Goal: Information Seeking & Learning: Learn about a topic

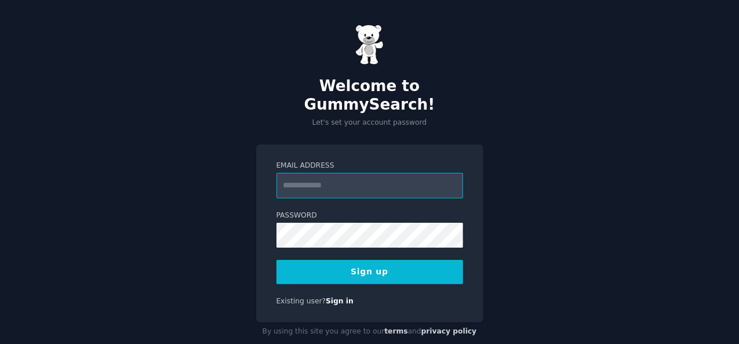
paste input "**********"
type input "**********"
click at [342, 260] on button "Sign up" at bounding box center [369, 272] width 187 height 24
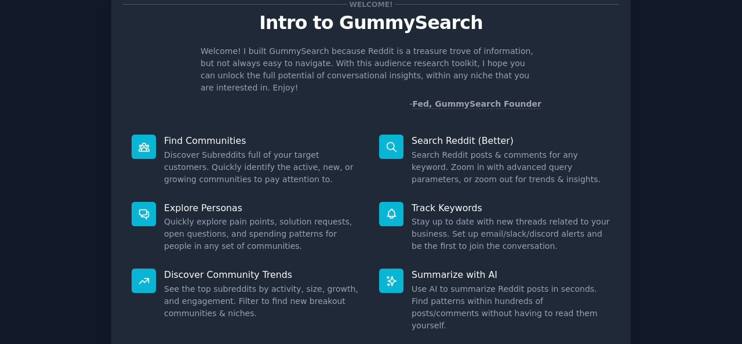
scroll to position [109, 0]
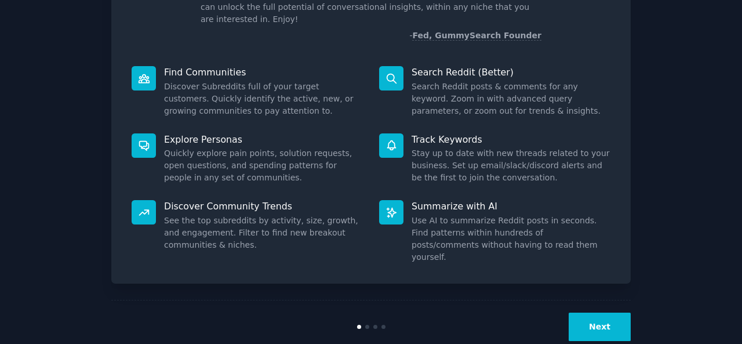
drag, startPoint x: 433, startPoint y: 57, endPoint x: 379, endPoint y: 61, distance: 54.6
click at [421, 66] on p "Search Reddit (Better)" at bounding box center [510, 72] width 199 height 12
click at [355, 66] on p "Find Communities" at bounding box center [263, 72] width 199 height 12
click at [616, 312] on button "Next" at bounding box center [599, 326] width 62 height 28
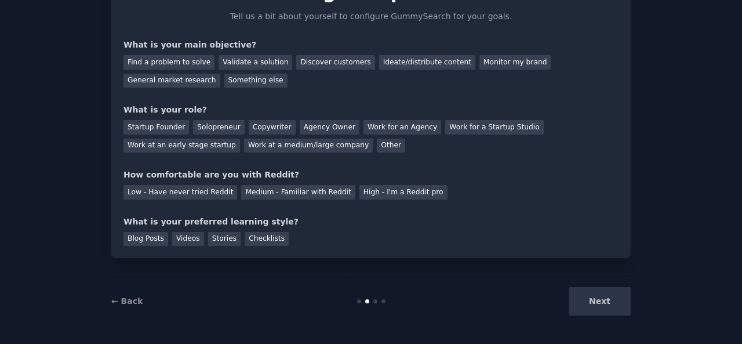
scroll to position [71, 0]
click at [224, 84] on div "Something else" at bounding box center [255, 81] width 63 height 14
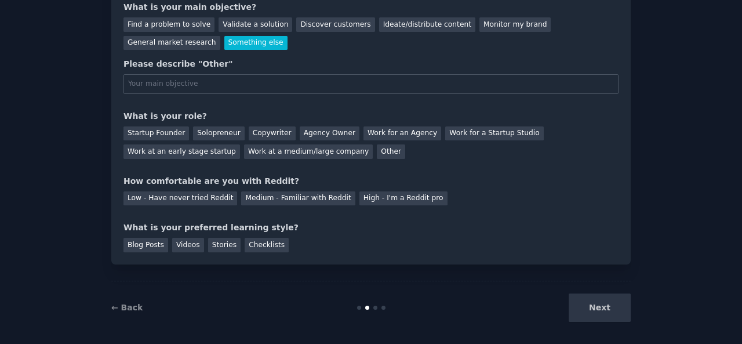
scroll to position [51, 0]
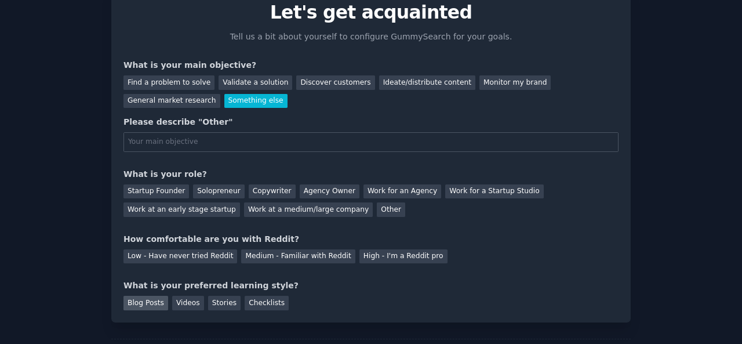
click at [156, 301] on div "Blog Posts" at bounding box center [145, 302] width 45 height 14
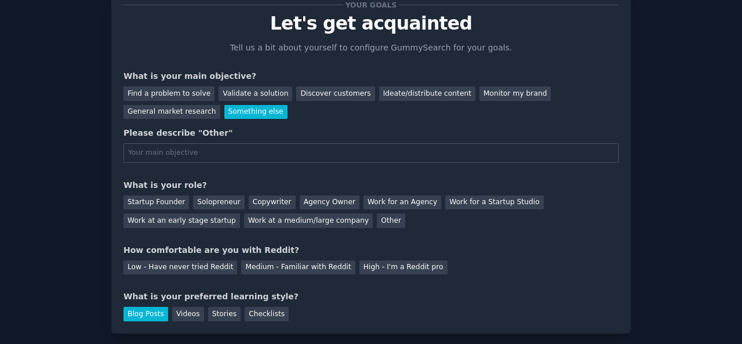
scroll to position [58, 0]
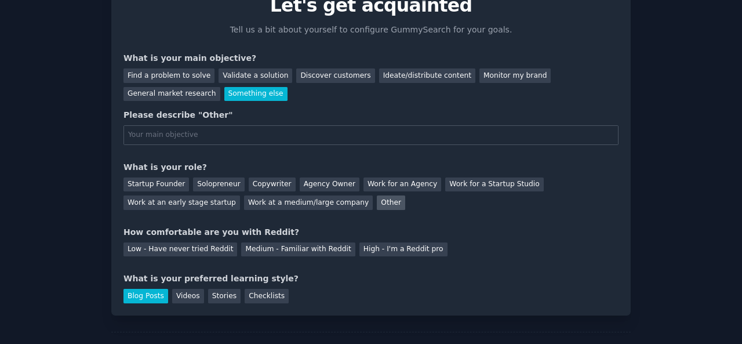
click at [377, 202] on div "Other" at bounding box center [391, 202] width 28 height 14
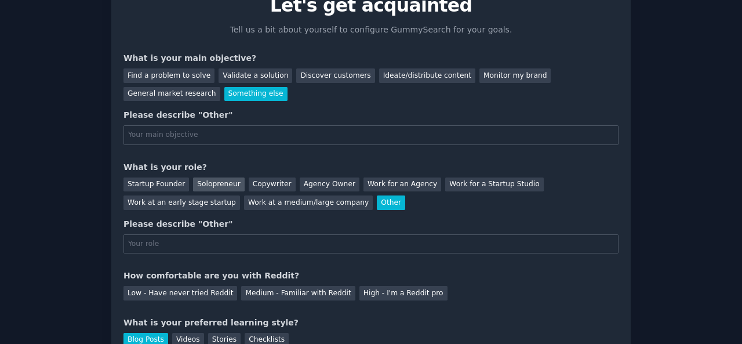
click at [210, 181] on div "Solopreneur" at bounding box center [218, 184] width 51 height 14
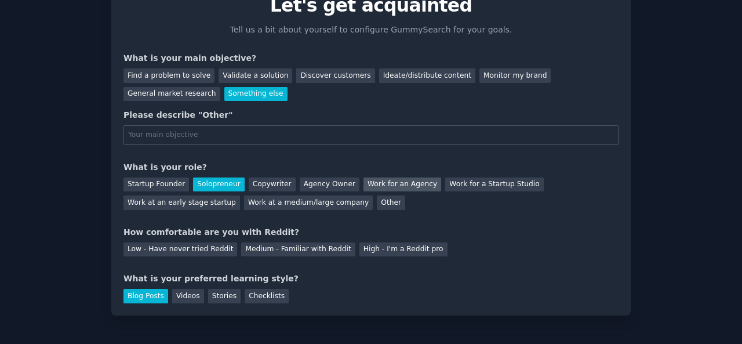
click at [369, 182] on div "Work for an Agency" at bounding box center [402, 184] width 78 height 14
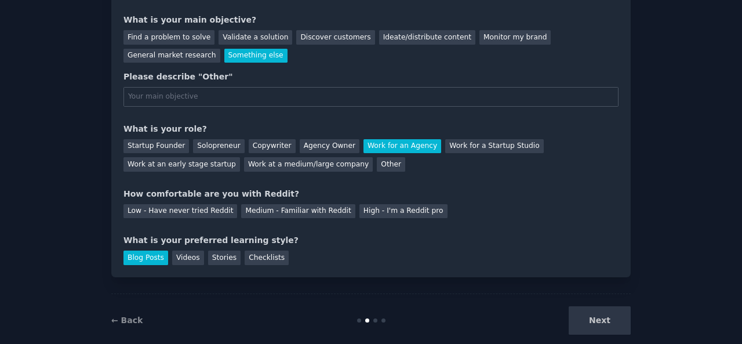
scroll to position [114, 0]
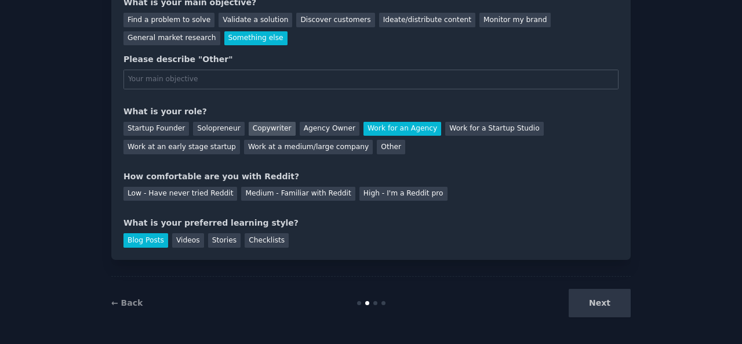
click at [249, 130] on div "Copywriter" at bounding box center [272, 129] width 47 height 14
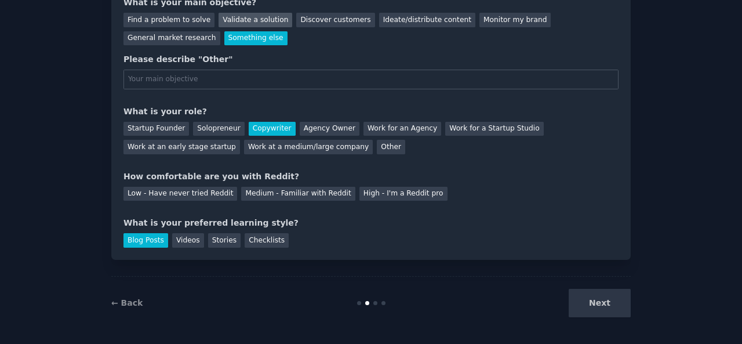
click at [218, 17] on div "Validate a solution" at bounding box center [255, 20] width 74 height 14
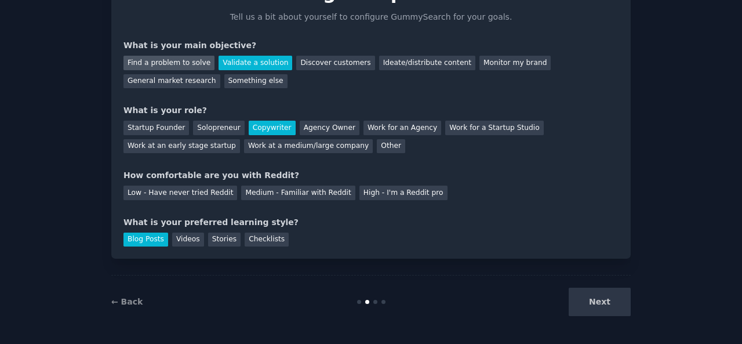
click at [177, 60] on div "Find a problem to solve" at bounding box center [168, 63] width 91 height 14
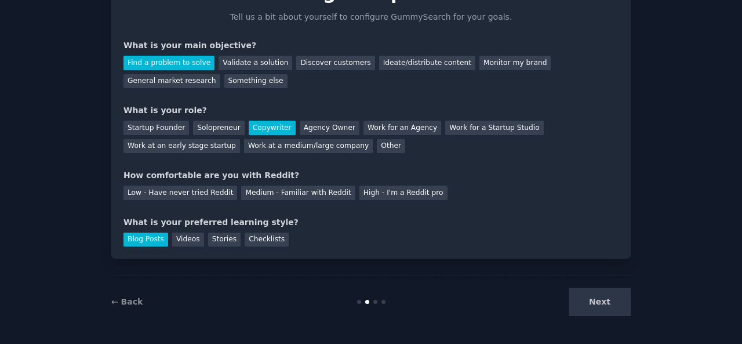
click at [614, 304] on div "Next" at bounding box center [543, 301] width 173 height 28
click at [242, 187] on div "Medium - Familiar with Reddit" at bounding box center [298, 192] width 114 height 14
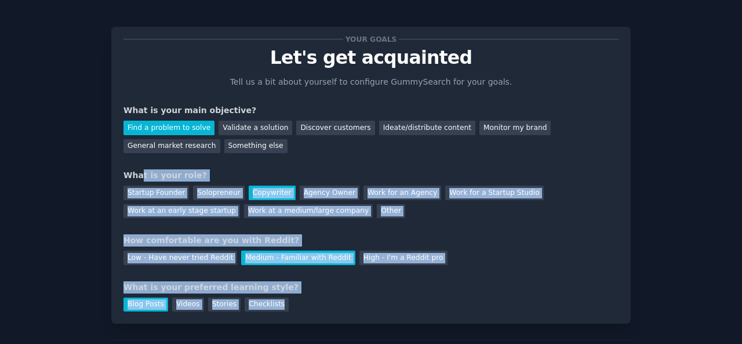
scroll to position [0, 0]
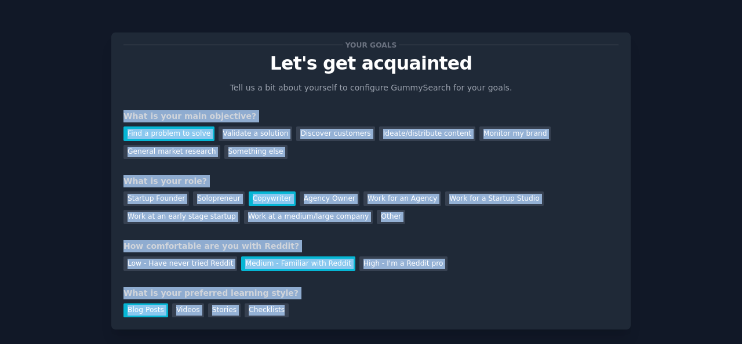
drag, startPoint x: 317, startPoint y: 229, endPoint x: 108, endPoint y: 119, distance: 236.1
click at [108, 119] on div "Your goals Let's get acquainted Tell us a bit about yourself to configure Gummy…" at bounding box center [370, 207] width 709 height 382
copy div "What is your main objective? Find a problem to solve Validate a solution Discov…"
click at [196, 149] on div "Find a problem to solve Validate a solution Discover customers Ideate/distribut…" at bounding box center [370, 140] width 495 height 37
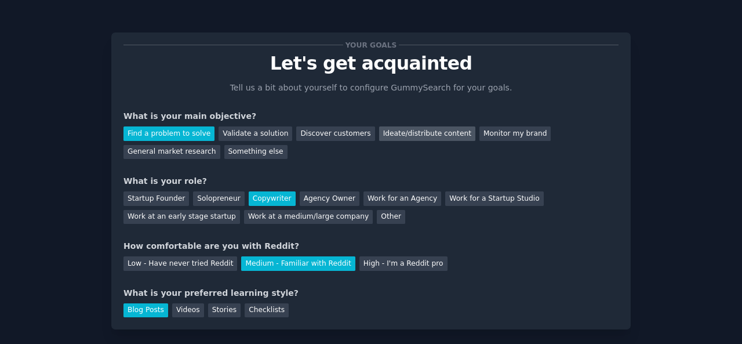
click at [379, 133] on div "Ideate/distribute content" at bounding box center [427, 133] width 96 height 14
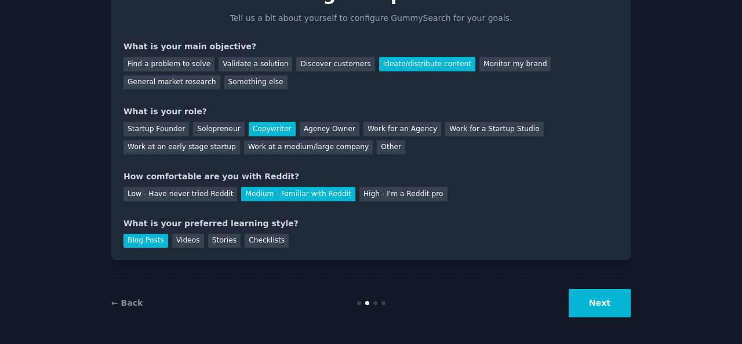
scroll to position [71, 0]
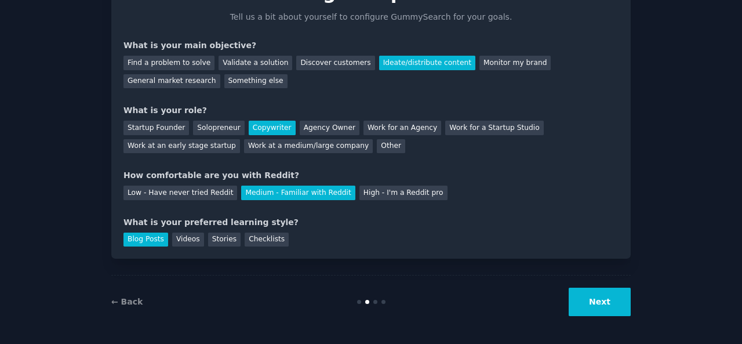
click at [603, 296] on button "Next" at bounding box center [599, 301] width 62 height 28
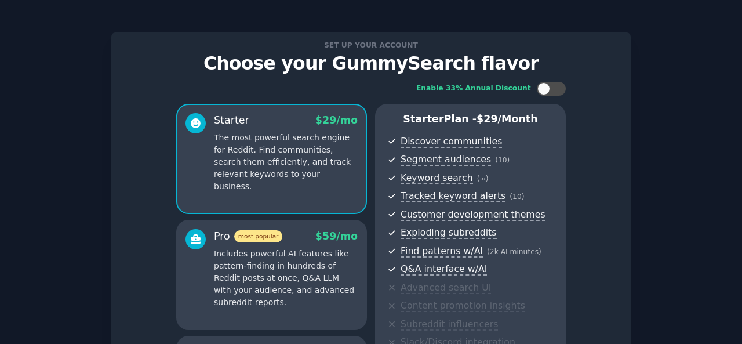
scroll to position [211, 0]
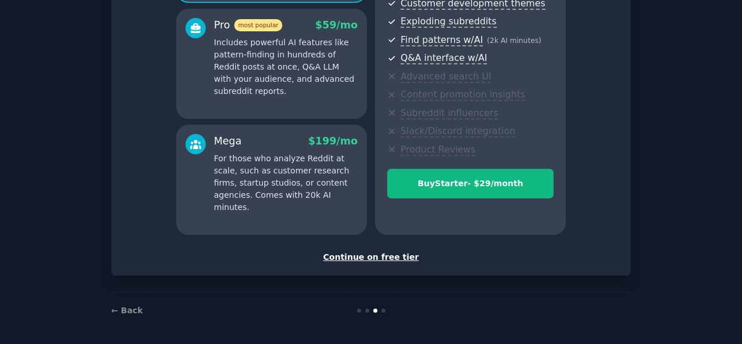
click at [381, 258] on div "Continue on free tier" at bounding box center [370, 257] width 495 height 12
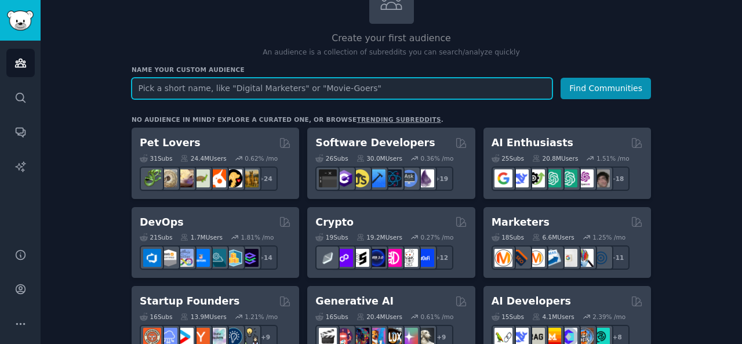
scroll to position [116, 0]
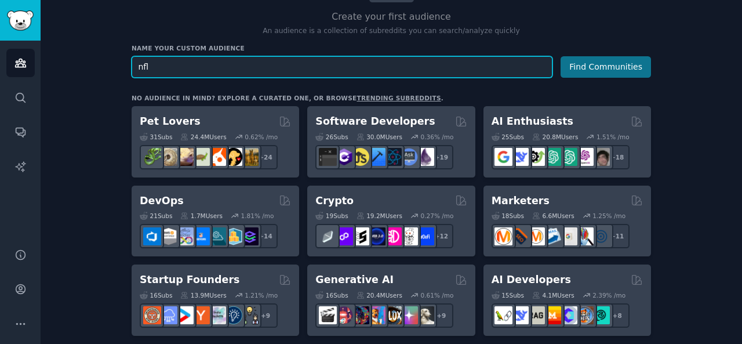
type input "nfl"
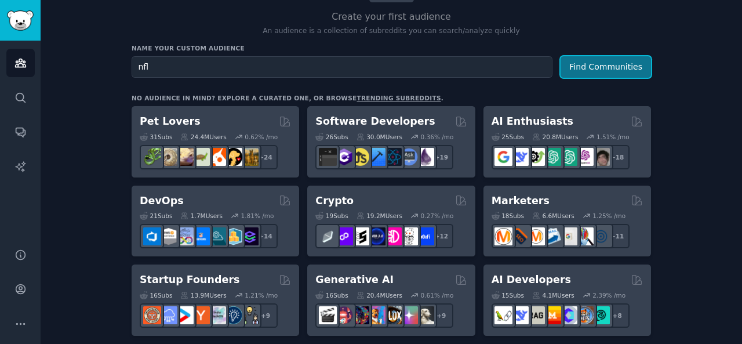
click at [577, 68] on button "Find Communities" at bounding box center [605, 66] width 90 height 21
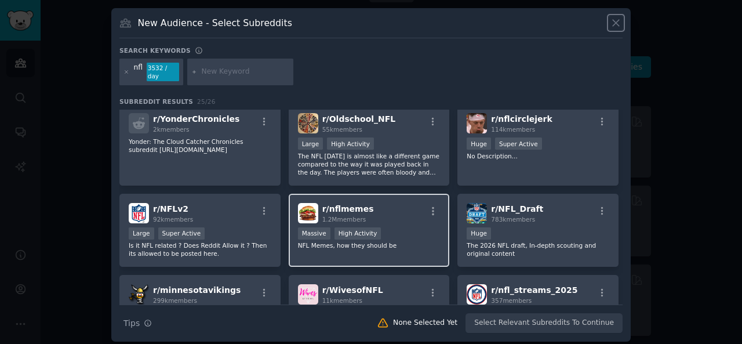
scroll to position [173, 0]
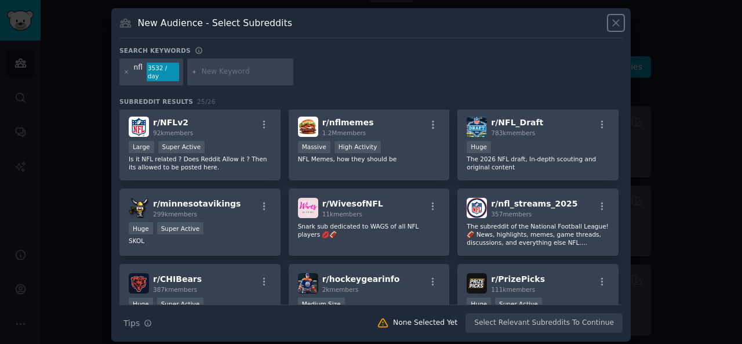
click at [614, 21] on icon at bounding box center [616, 23] width 12 height 12
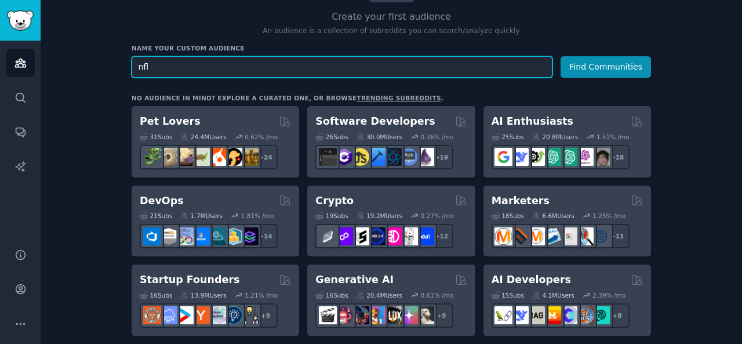
click at [372, 63] on input "nfl" at bounding box center [342, 66] width 421 height 21
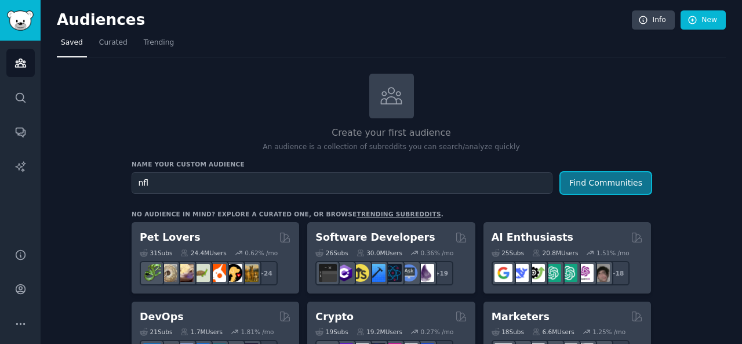
click at [602, 176] on button "Find Communities" at bounding box center [605, 182] width 90 height 21
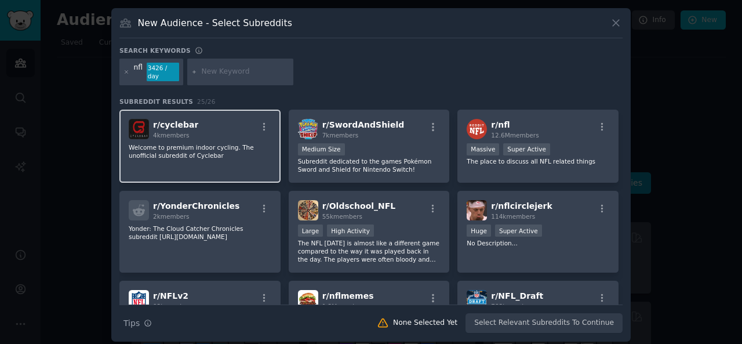
click at [266, 119] on div "r/ cyclebar 4k members" at bounding box center [200, 129] width 143 height 20
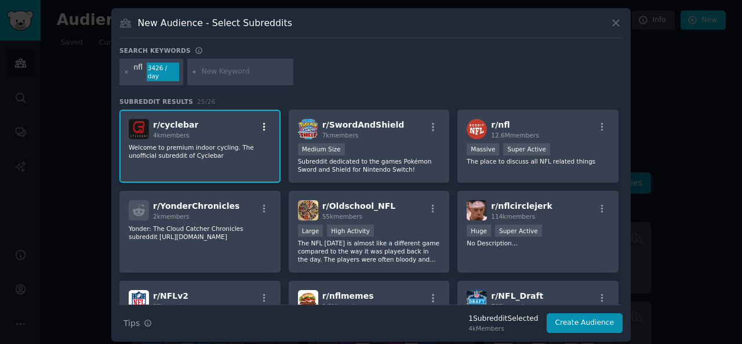
click at [263, 122] on icon "button" at bounding box center [264, 127] width 10 height 10
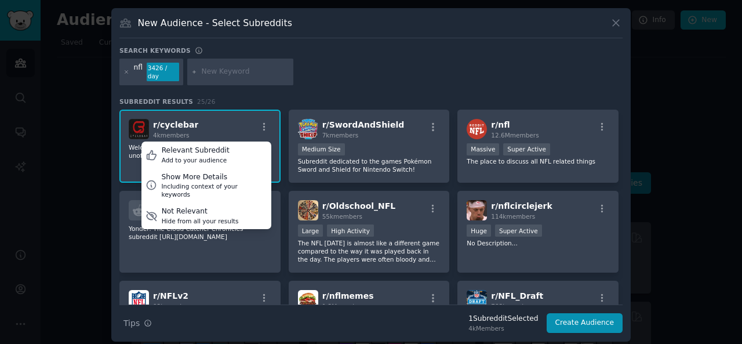
click at [241, 122] on div "r/ cyclebar 4k members Relevant Subreddit Add to your audience Show More Detail…" at bounding box center [200, 129] width 143 height 20
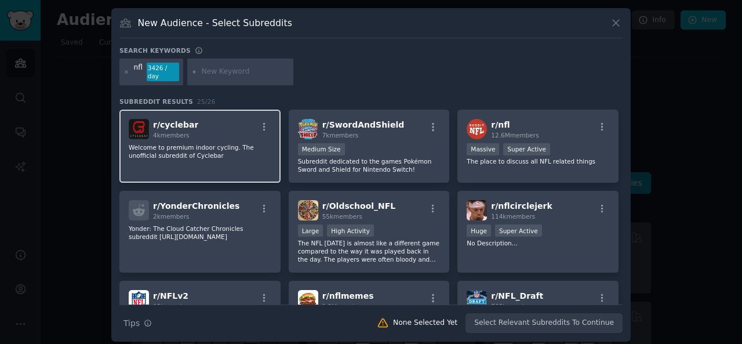
click at [241, 122] on div "r/ cyclebar 4k members" at bounding box center [200, 129] width 143 height 20
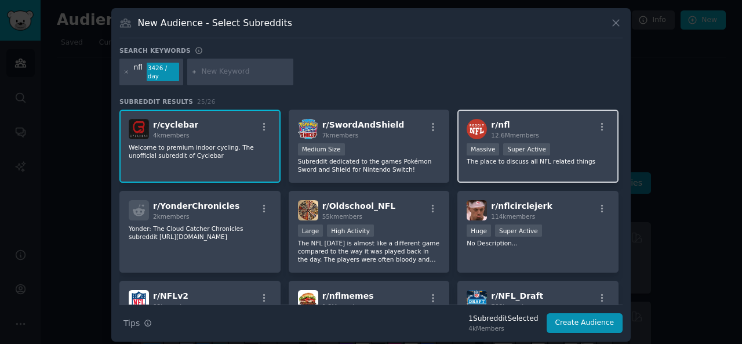
click at [532, 119] on h2 "r/ nfl 12.6M members" at bounding box center [515, 129] width 48 height 20
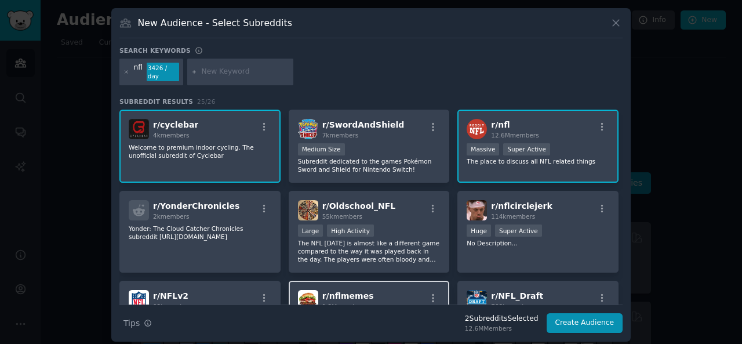
scroll to position [173, 0]
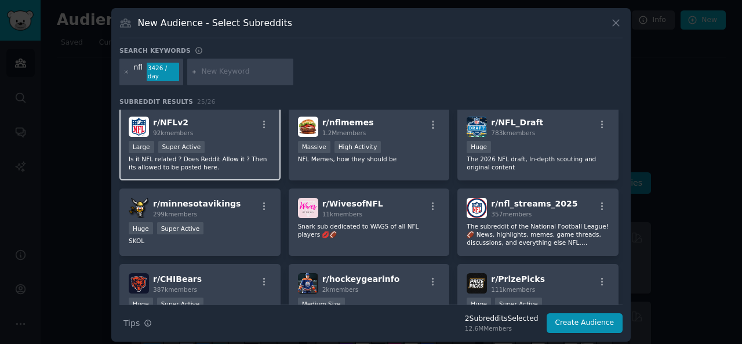
click at [251, 124] on div "r/ NFLv2 92k members" at bounding box center [200, 126] width 143 height 20
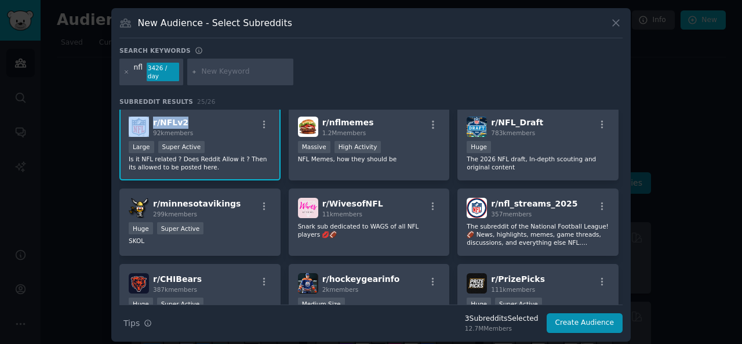
drag, startPoint x: 186, startPoint y: 115, endPoint x: 147, endPoint y: 114, distance: 38.8
click at [147, 116] on div "r/ NFLv2 92k members" at bounding box center [200, 126] width 143 height 20
copy div "r/ NFLv2"
click at [263, 121] on icon "button" at bounding box center [264, 125] width 2 height 8
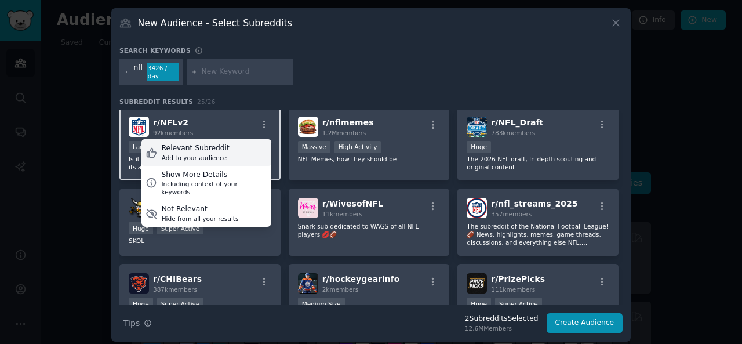
drag, startPoint x: 213, startPoint y: 150, endPoint x: 197, endPoint y: 142, distance: 18.1
click at [197, 143] on div "Relevant Subreddit" at bounding box center [196, 148] width 68 height 10
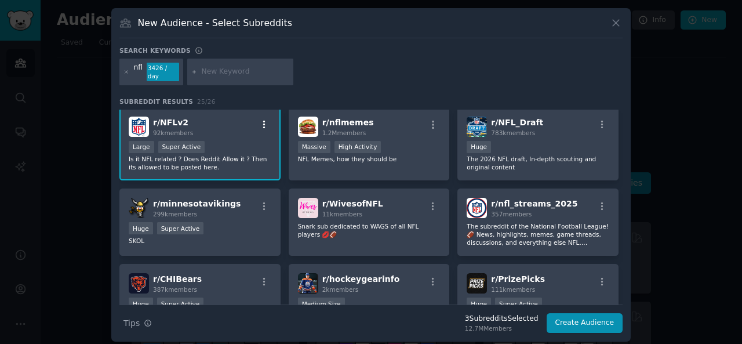
click at [263, 121] on icon "button" at bounding box center [264, 125] width 2 height 8
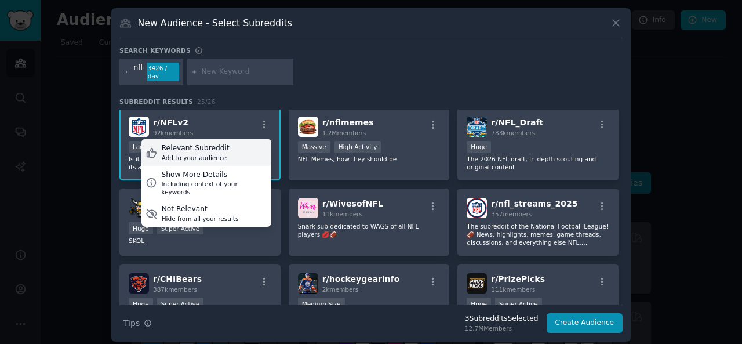
click at [234, 141] on div "Relevant Subreddit Add to your audience" at bounding box center [206, 152] width 130 height 27
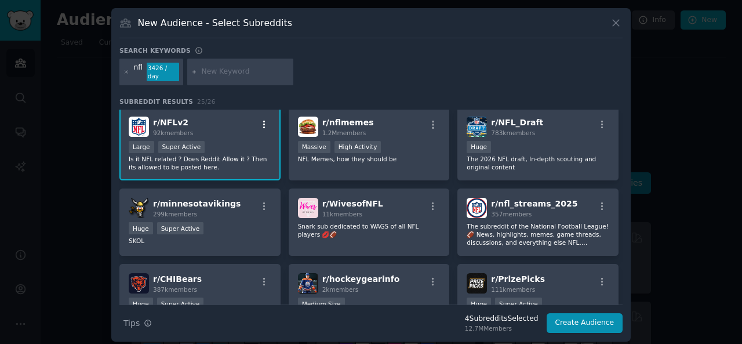
click at [260, 119] on icon "button" at bounding box center [264, 124] width 10 height 10
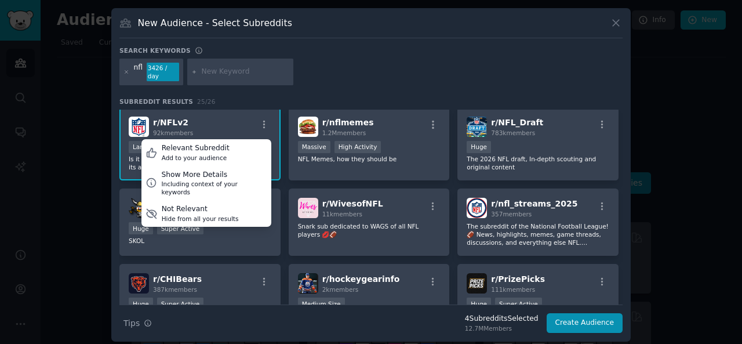
click at [377, 49] on div "Search keywords" at bounding box center [370, 52] width 503 height 12
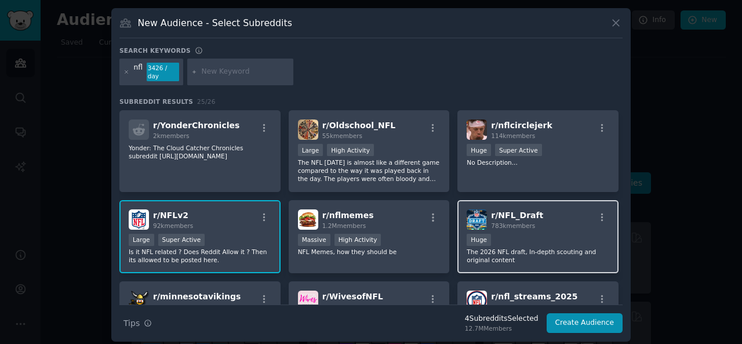
scroll to position [0, 0]
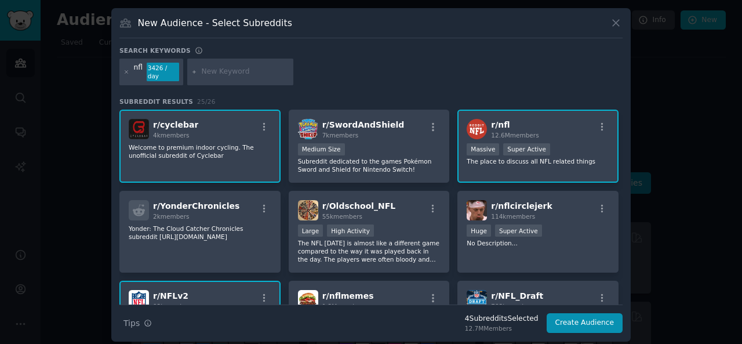
click at [257, 143] on p "Welcome to premium indoor cycling. The unofficial subreddit of Cyclebar" at bounding box center [200, 151] width 143 height 16
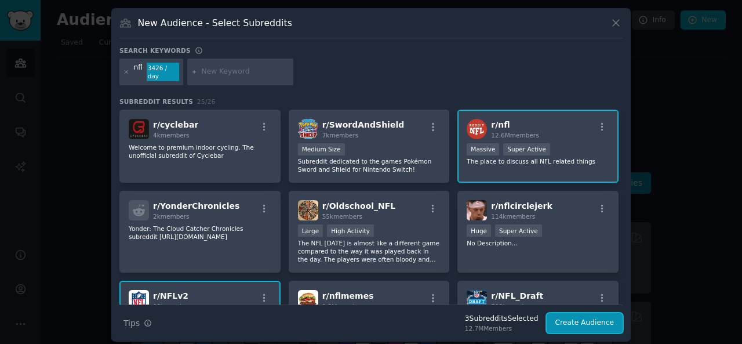
drag, startPoint x: 607, startPoint y: 322, endPoint x: 593, endPoint y: 311, distance: 17.7
click at [607, 321] on button "Create Audience" at bounding box center [584, 323] width 76 height 20
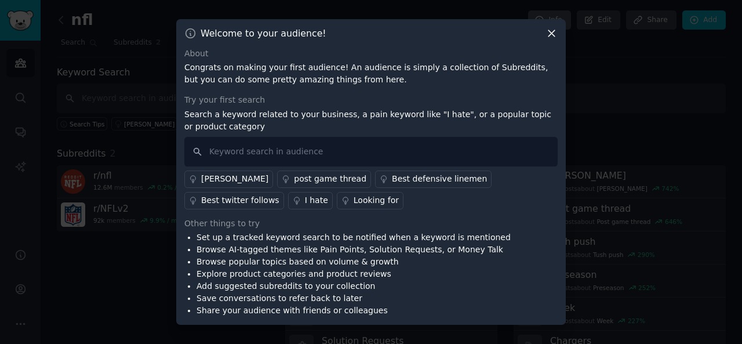
click at [550, 29] on icon at bounding box center [551, 33] width 12 height 12
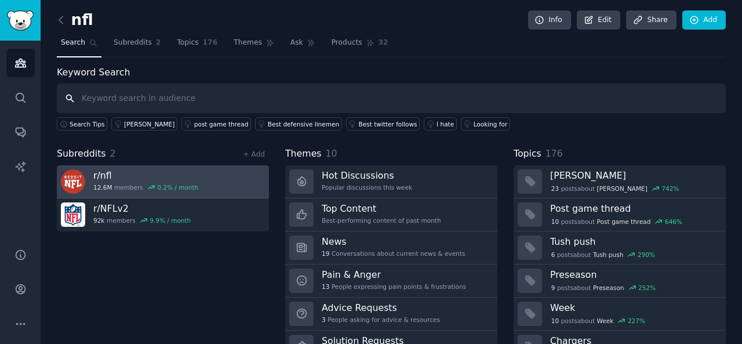
scroll to position [53, 0]
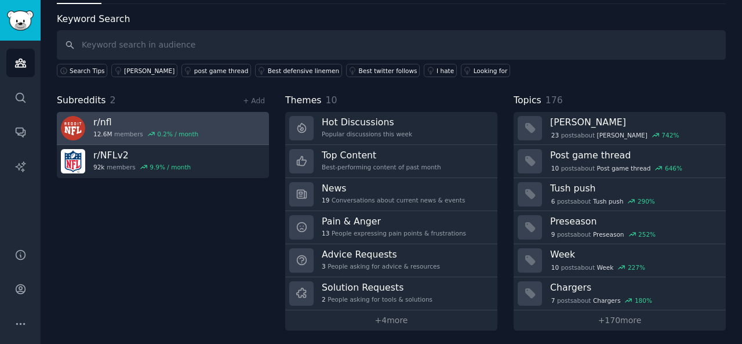
click at [245, 125] on link "r/ nfl 12.6M members 0.2 % / month" at bounding box center [163, 128] width 212 height 33
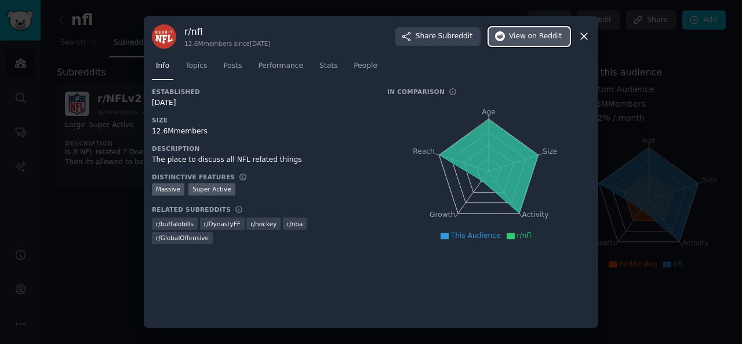
click at [531, 39] on span "on Reddit" at bounding box center [545, 36] width 34 height 10
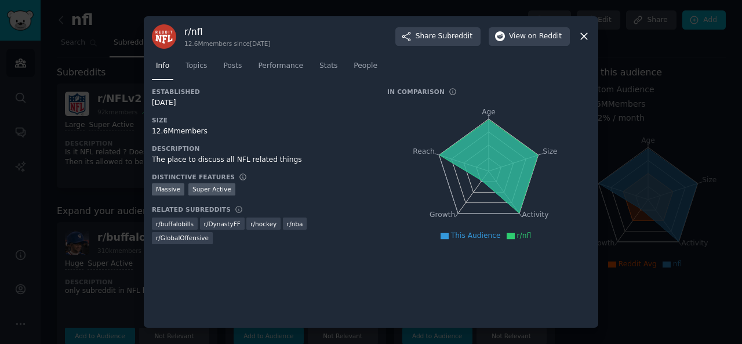
click at [590, 41] on div "r/ nfl 12.6M members since [DATE] Share Subreddit View on Reddit Info Topics Po…" at bounding box center [371, 172] width 454 height 312
click at [582, 41] on icon at bounding box center [584, 36] width 12 height 12
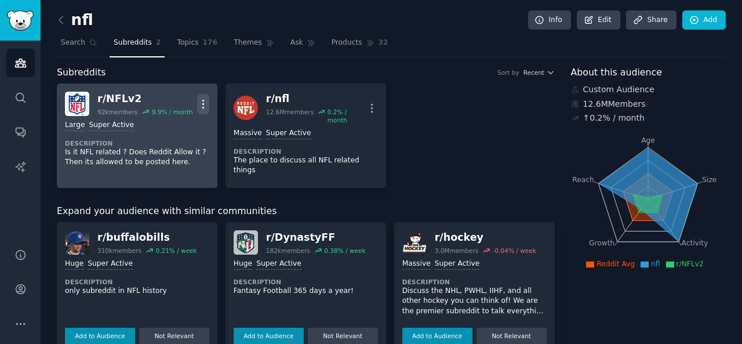
click at [200, 100] on icon "button" at bounding box center [203, 104] width 12 height 12
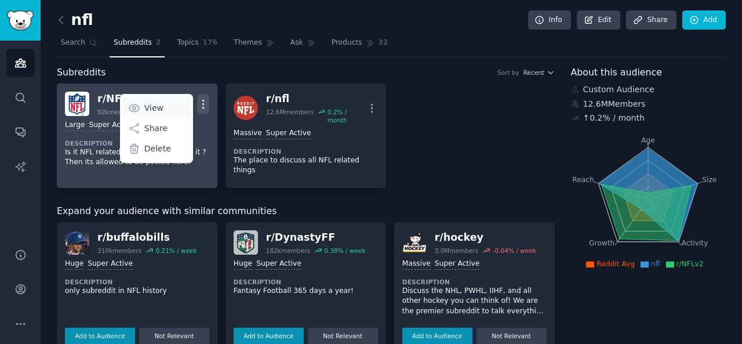
click at [172, 103] on link "View" at bounding box center [156, 108] width 69 height 24
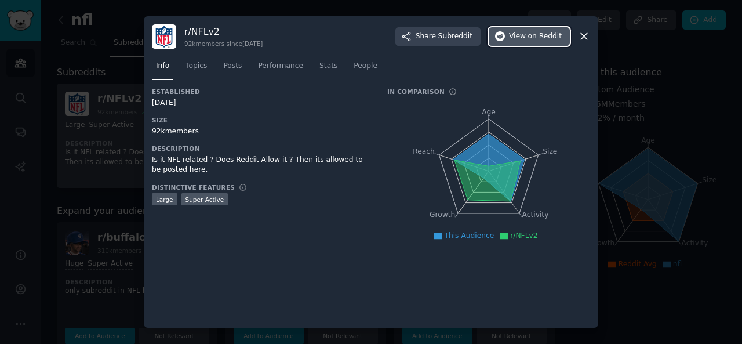
click at [542, 34] on span "on Reddit" at bounding box center [545, 36] width 34 height 10
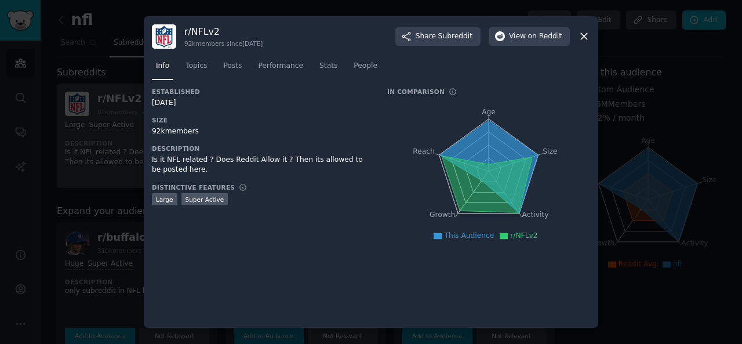
click at [589, 38] on icon at bounding box center [584, 36] width 12 height 12
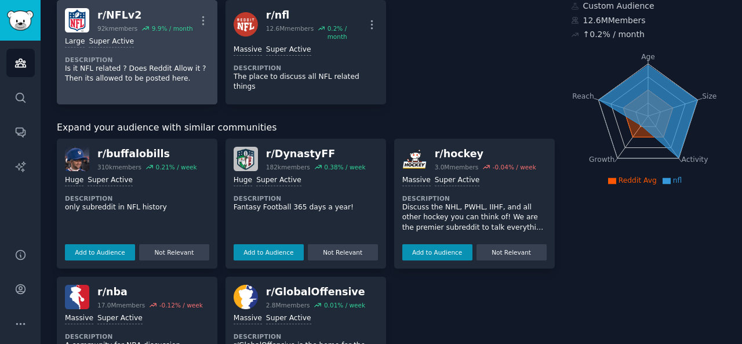
scroll to position [116, 0]
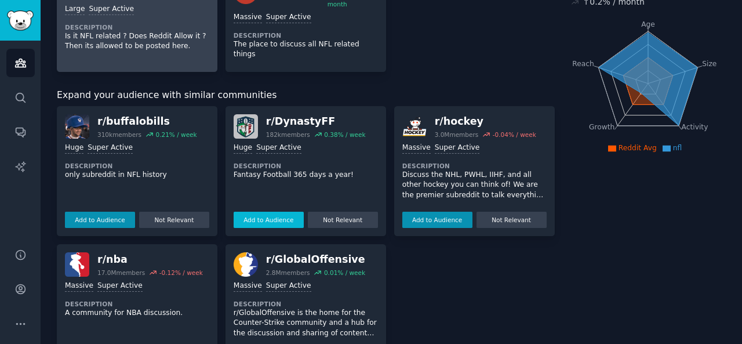
click at [274, 211] on button "Add to Audience" at bounding box center [268, 219] width 70 height 16
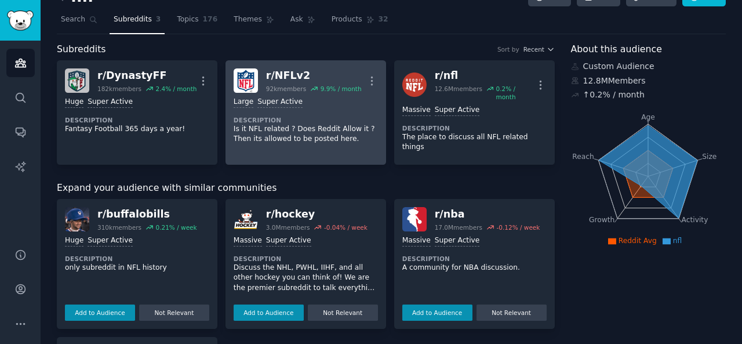
scroll to position [0, 0]
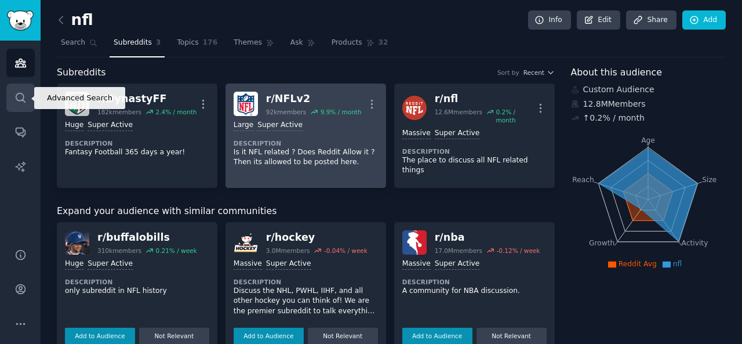
click at [18, 83] on link "Search" at bounding box center [20, 97] width 28 height 28
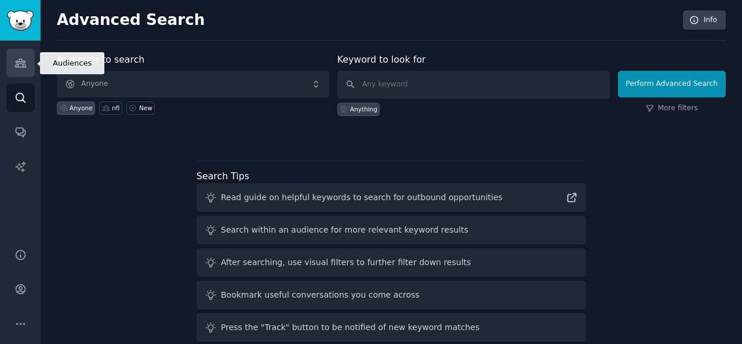
click at [26, 69] on link "Audiences" at bounding box center [20, 63] width 28 height 28
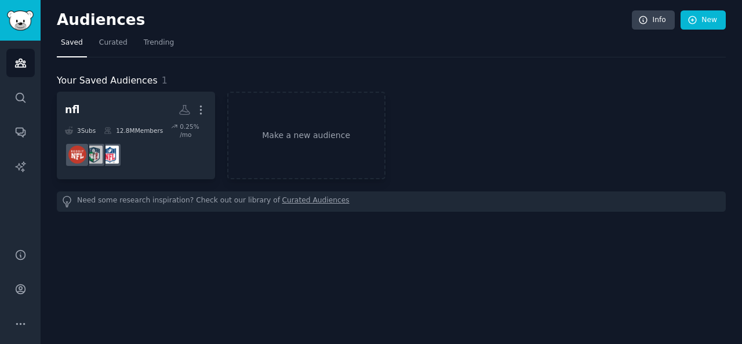
click at [136, 123] on div "12.8M Members" at bounding box center [133, 130] width 59 height 16
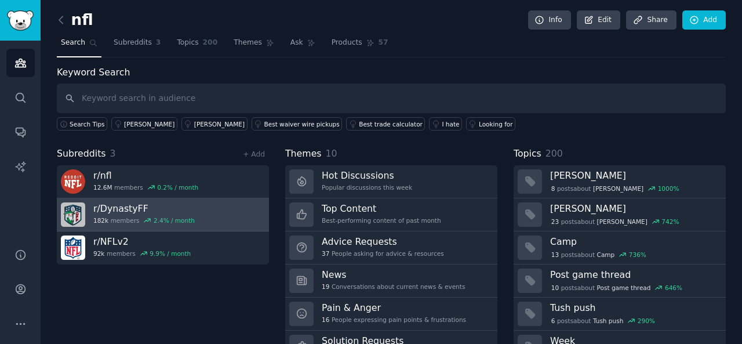
click at [154, 218] on div "2.4 % / month" at bounding box center [174, 220] width 41 height 8
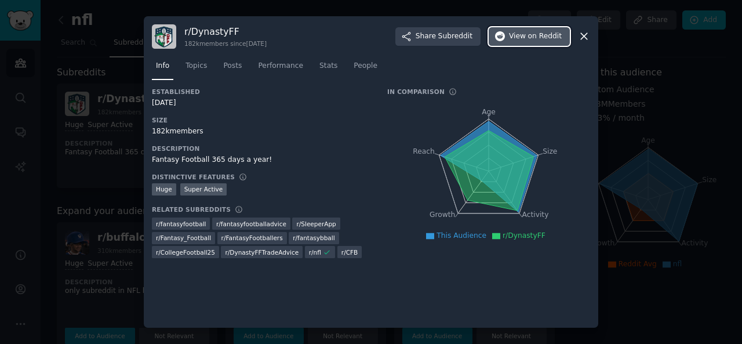
click at [527, 35] on span "View on Reddit" at bounding box center [535, 36] width 53 height 10
drag, startPoint x: 581, startPoint y: 36, endPoint x: 491, endPoint y: 70, distance: 95.9
click at [582, 36] on icon at bounding box center [584, 36] width 12 height 12
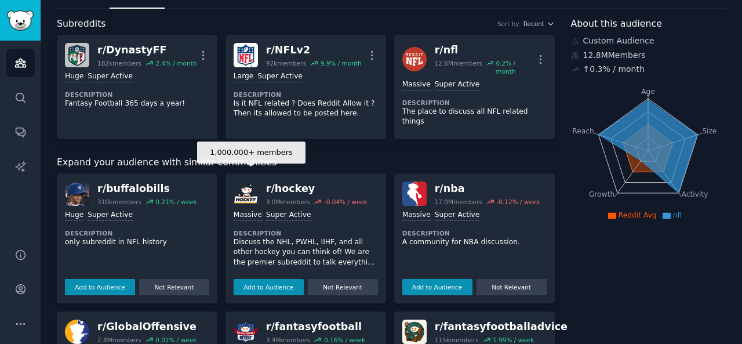
scroll to position [116, 0]
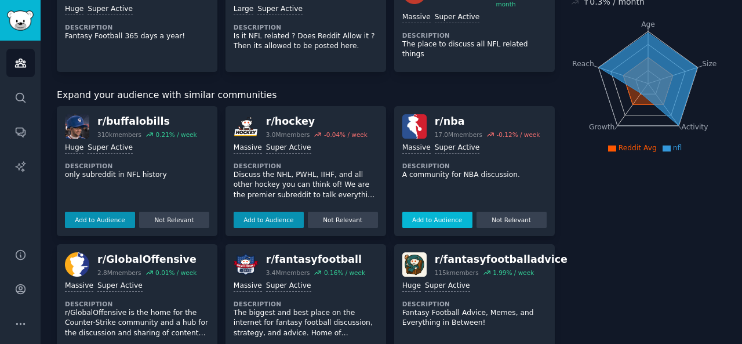
click at [459, 211] on button "Add to Audience" at bounding box center [437, 219] width 70 height 16
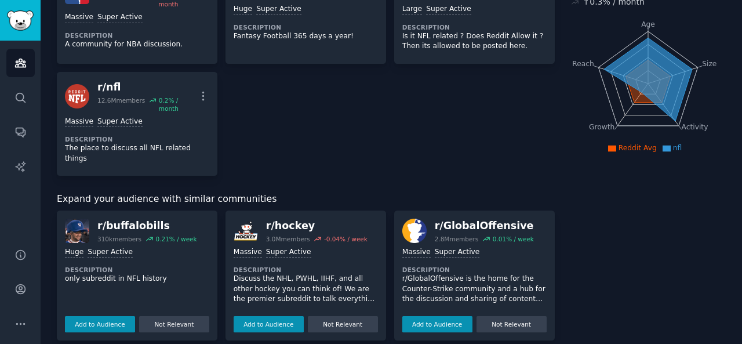
scroll to position [290, 0]
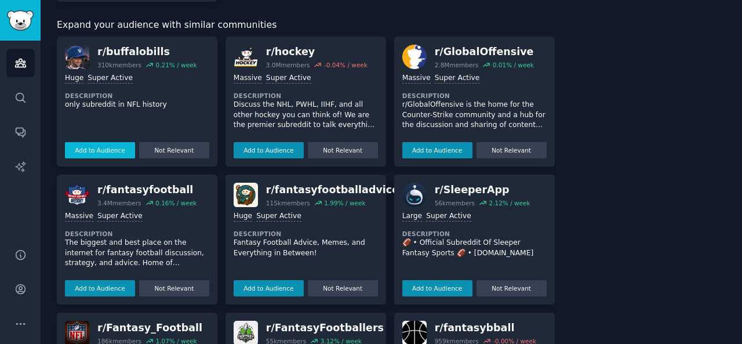
click at [96, 142] on button "Add to Audience" at bounding box center [100, 150] width 70 height 16
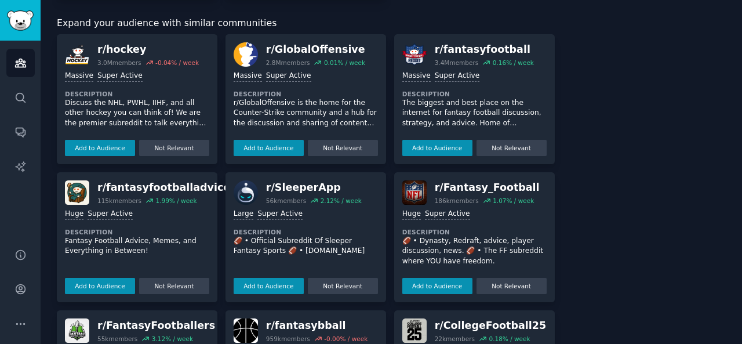
scroll to position [348, 0]
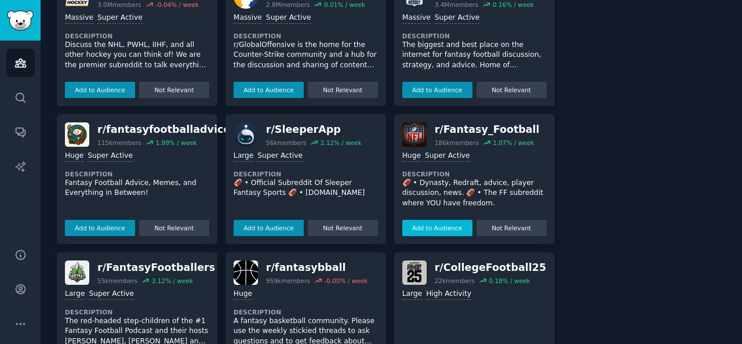
click at [429, 220] on button "Add to Audience" at bounding box center [437, 228] width 70 height 16
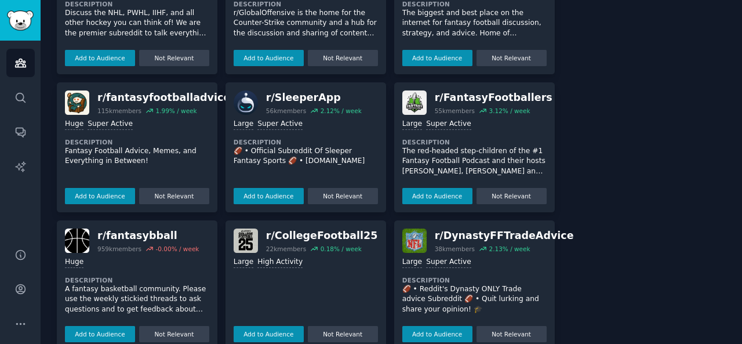
scroll to position [405, 0]
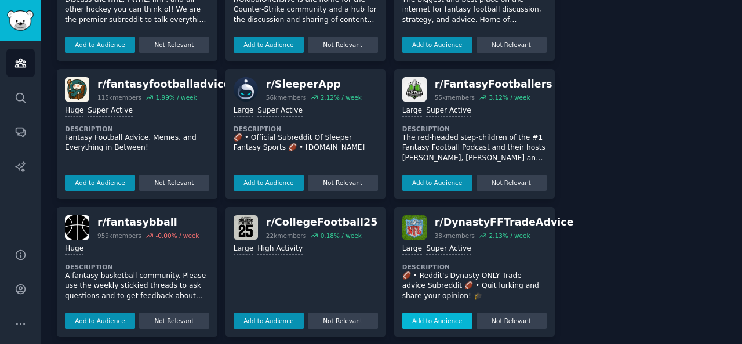
click at [448, 312] on button "Add to Audience" at bounding box center [437, 320] width 70 height 16
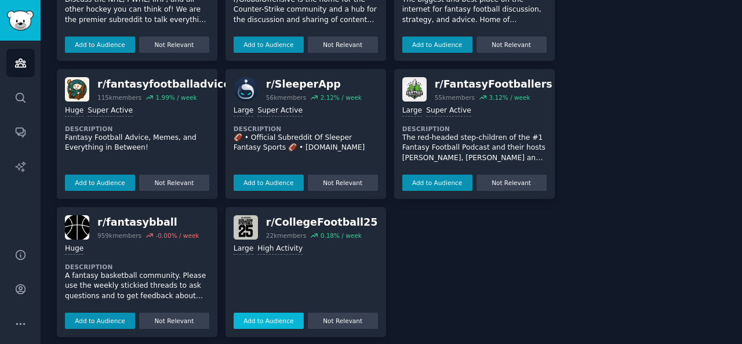
click at [279, 312] on button "Add to Audience" at bounding box center [268, 320] width 70 height 16
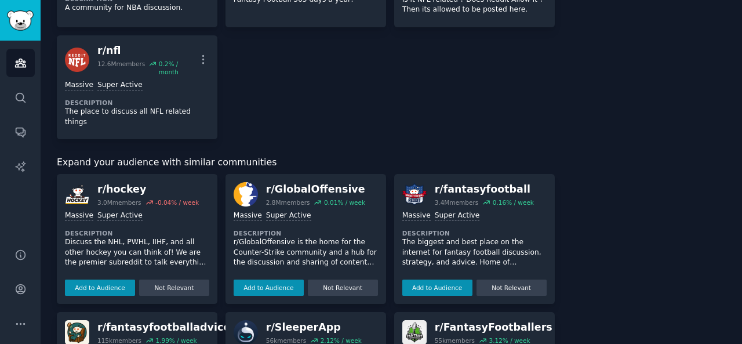
scroll to position [0, 0]
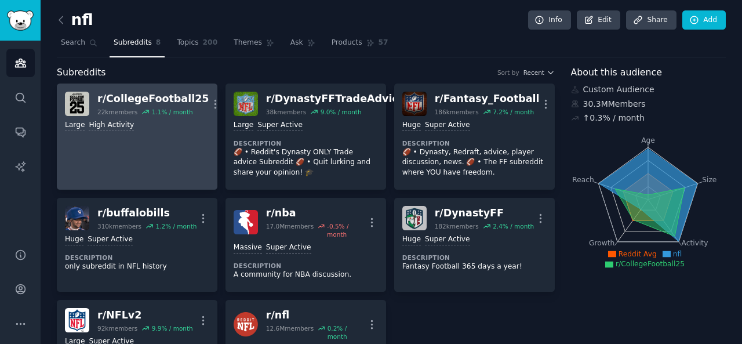
click at [169, 124] on div "Large High Activity" at bounding box center [137, 125] width 144 height 11
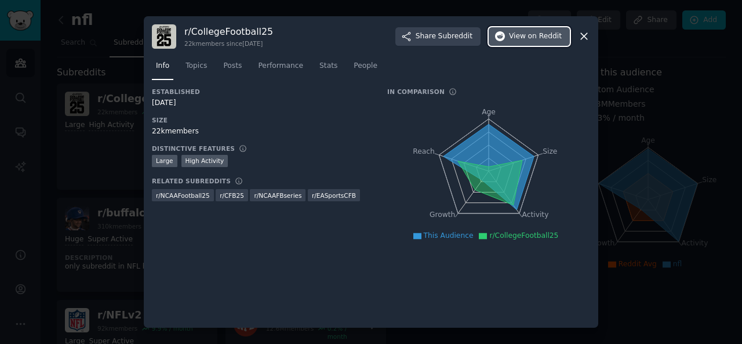
click at [552, 37] on span "on Reddit" at bounding box center [545, 36] width 34 height 10
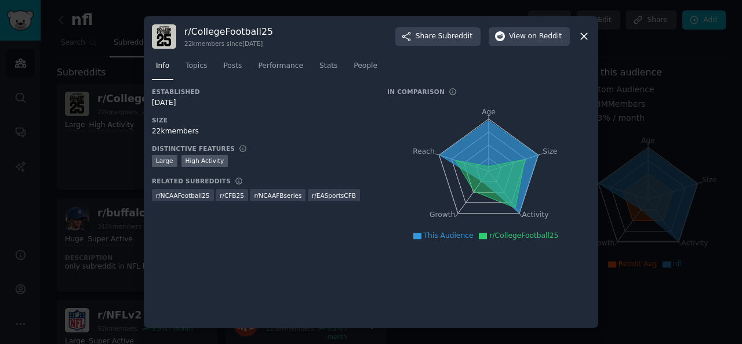
click at [114, 98] on div at bounding box center [371, 172] width 742 height 344
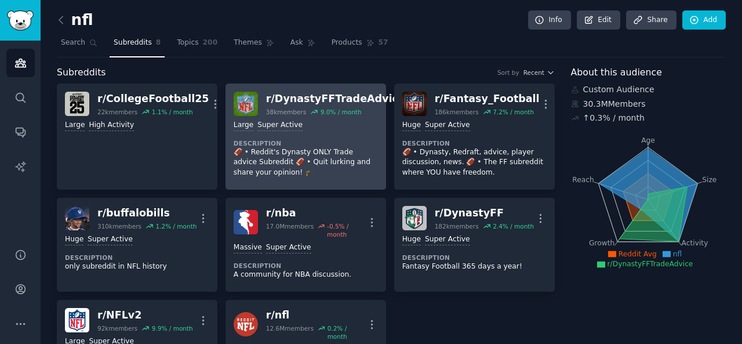
click at [345, 122] on div "Large Super Active" at bounding box center [305, 125] width 144 height 11
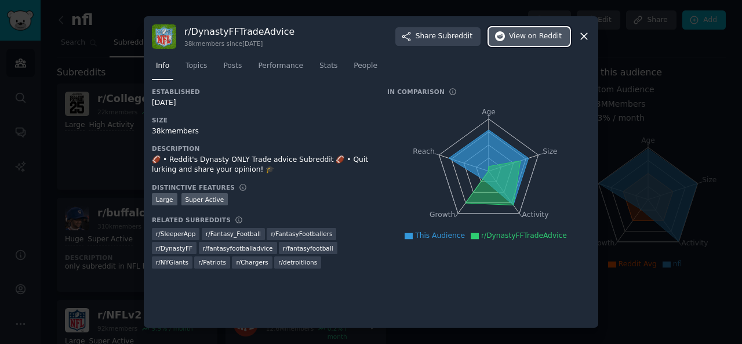
click at [521, 39] on span "View on Reddit" at bounding box center [535, 36] width 53 height 10
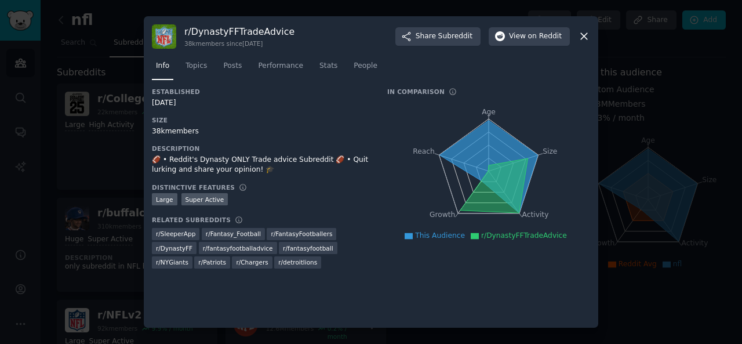
click at [111, 128] on div at bounding box center [371, 172] width 742 height 344
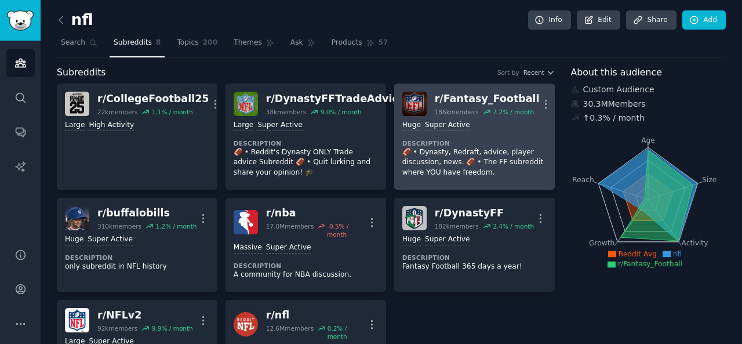
click at [483, 139] on dt "Description" at bounding box center [474, 143] width 144 height 8
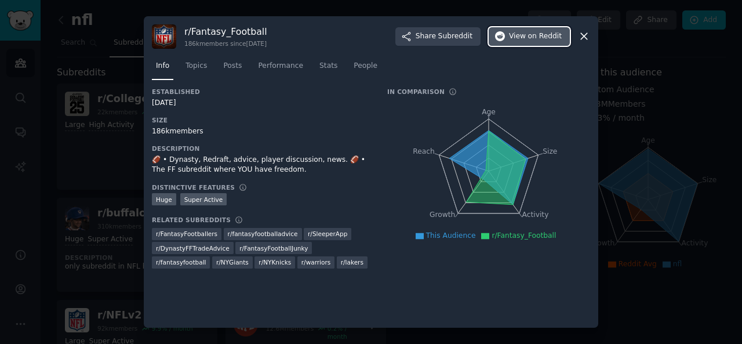
click at [531, 35] on span "on Reddit" at bounding box center [545, 36] width 34 height 10
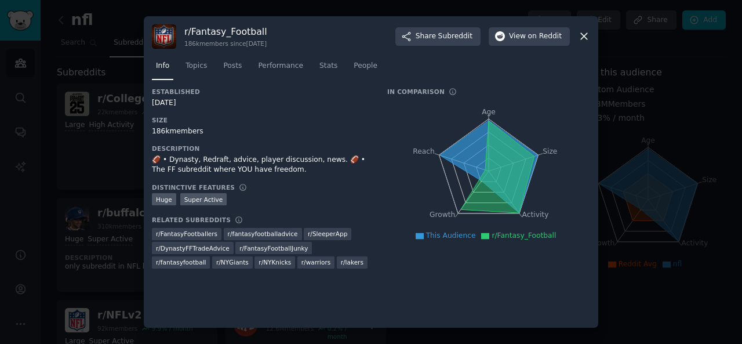
click at [666, 55] on div at bounding box center [371, 172] width 742 height 344
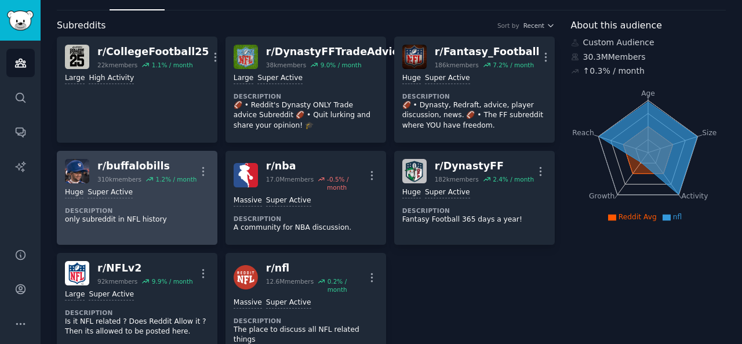
scroll to position [58, 0]
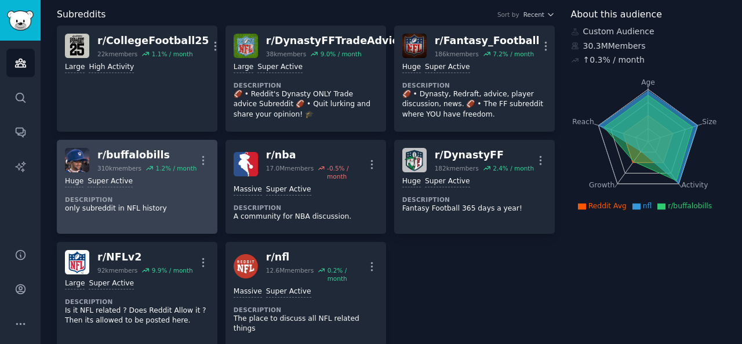
click at [191, 165] on div "r/ buffalobills 310k members 1.2 % / month More" at bounding box center [137, 160] width 144 height 24
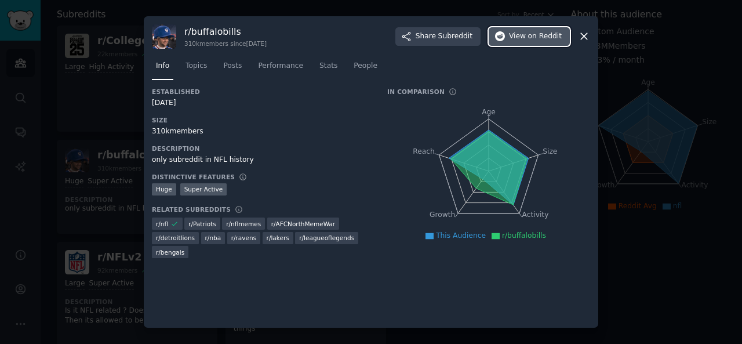
click at [505, 38] on icon "button" at bounding box center [500, 36] width 10 height 10
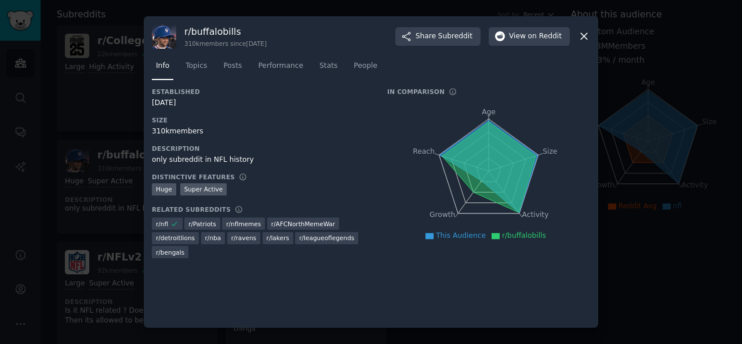
click at [585, 34] on icon at bounding box center [584, 36] width 12 height 12
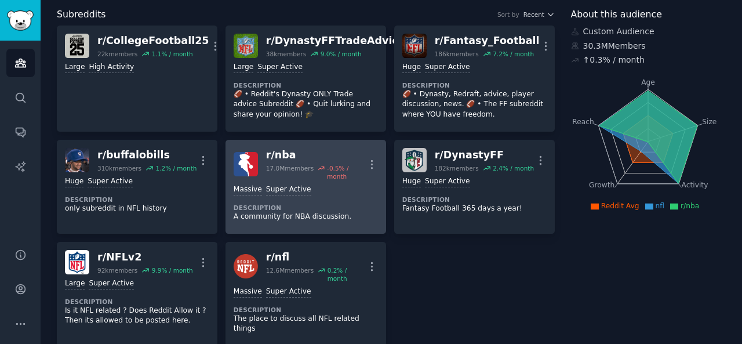
click at [292, 155] on div "r/ nba" at bounding box center [316, 155] width 100 height 14
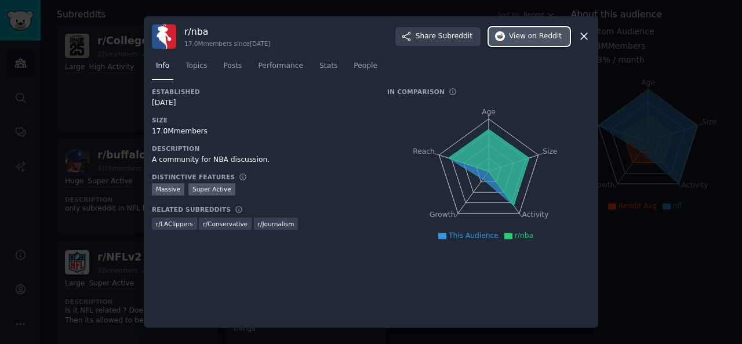
click at [513, 37] on span "View on Reddit" at bounding box center [535, 36] width 53 height 10
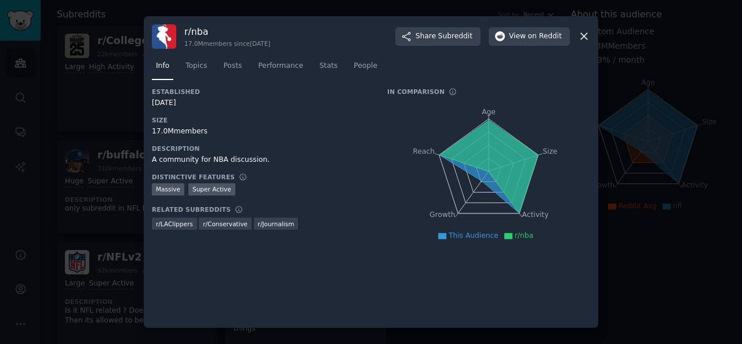
click at [626, 89] on div at bounding box center [371, 172] width 742 height 344
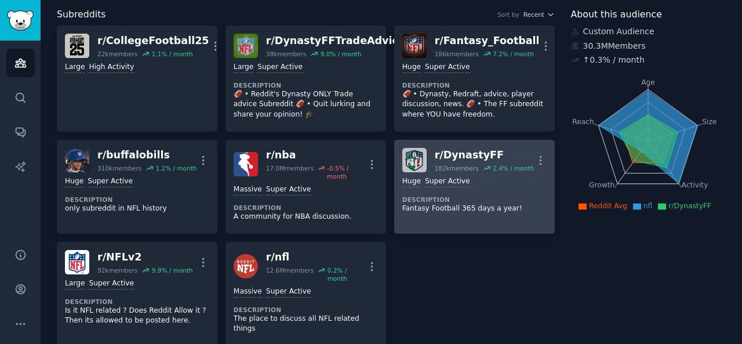
click at [474, 147] on link "r/ DynastyFF 182k members 2.4 % / month More >= 95th percentile for submissions…" at bounding box center [474, 187] width 160 height 94
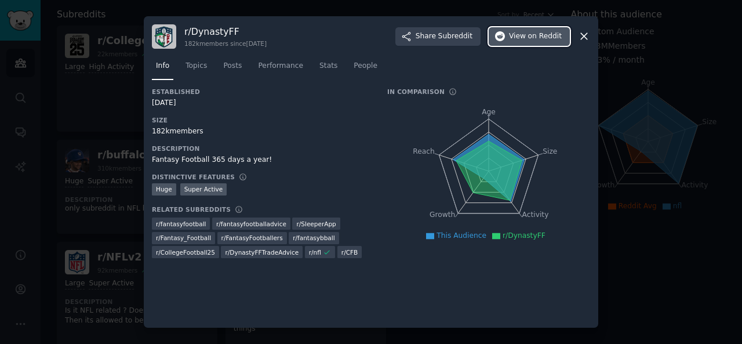
click at [505, 34] on icon "button" at bounding box center [500, 36] width 10 height 10
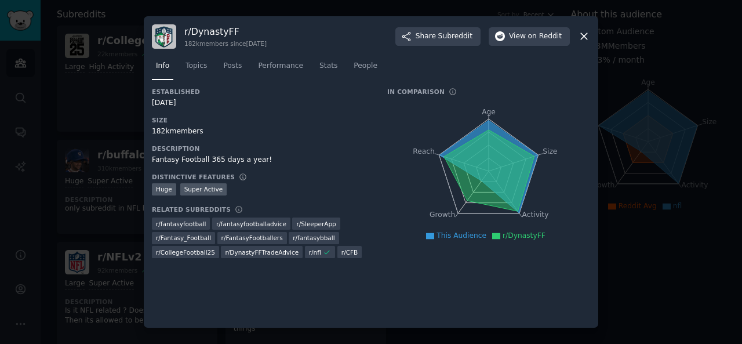
click at [85, 132] on div at bounding box center [371, 172] width 742 height 344
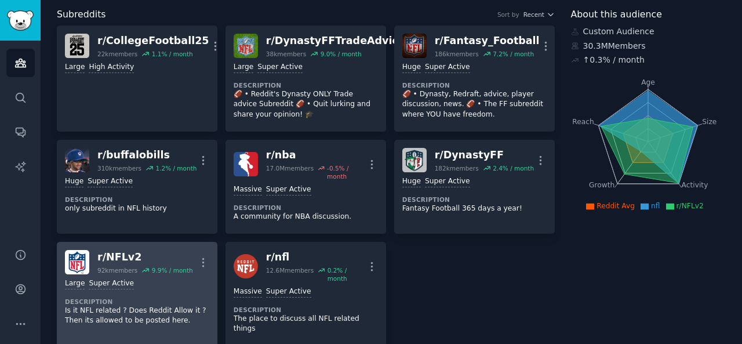
click at [167, 266] on div "9.9 % / month" at bounding box center [172, 270] width 41 height 8
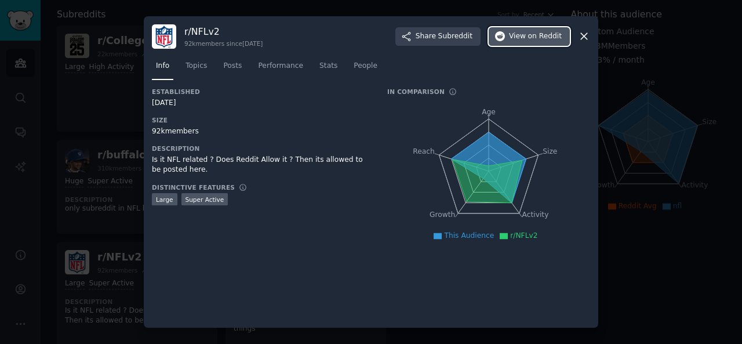
click at [553, 34] on span "on Reddit" at bounding box center [545, 36] width 34 height 10
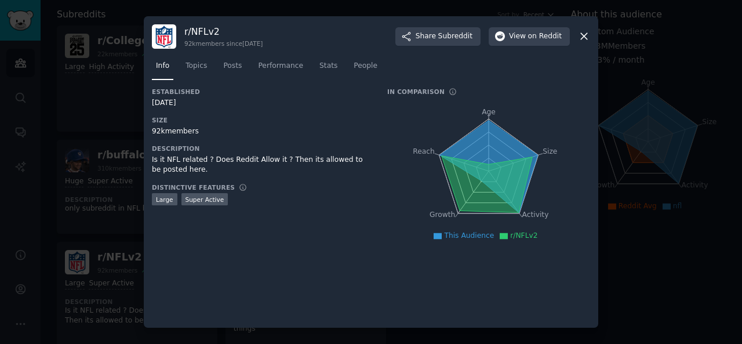
click at [74, 243] on div at bounding box center [371, 172] width 742 height 344
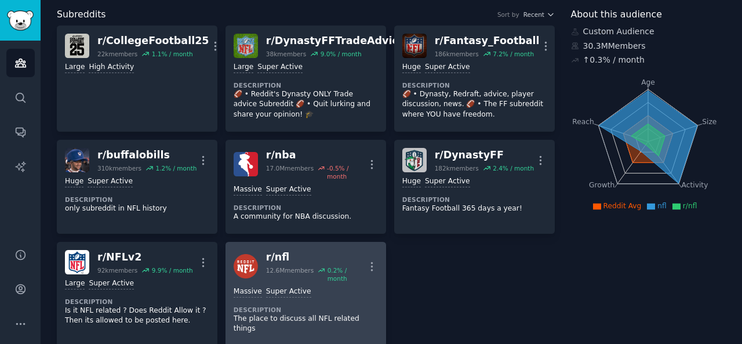
click at [331, 251] on div "r/ nfl" at bounding box center [316, 257] width 100 height 14
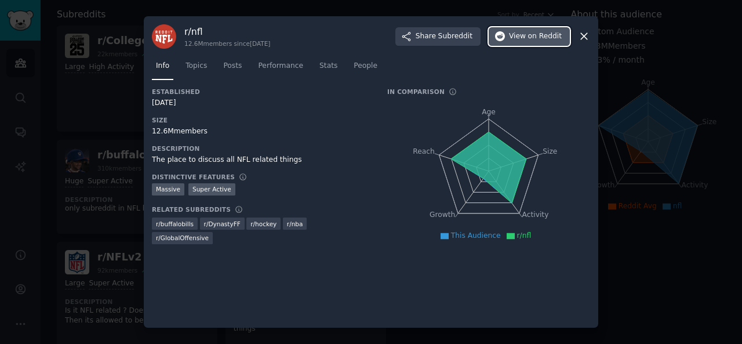
click at [519, 41] on span "View on Reddit" at bounding box center [535, 36] width 53 height 10
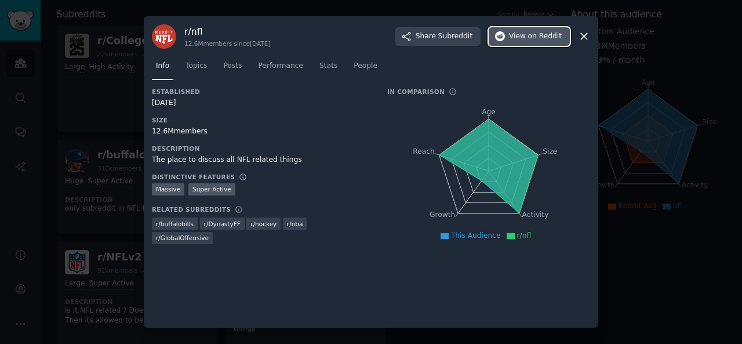
click at [515, 30] on button "View on Reddit" at bounding box center [528, 36] width 81 height 19
click at [579, 35] on icon at bounding box center [584, 36] width 12 height 12
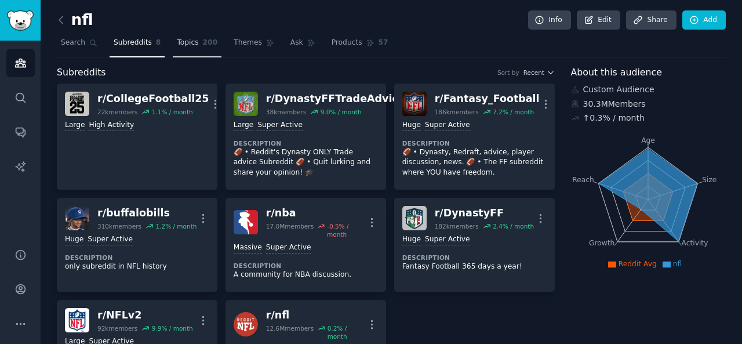
click at [191, 44] on link "Topics 200" at bounding box center [197, 46] width 49 height 24
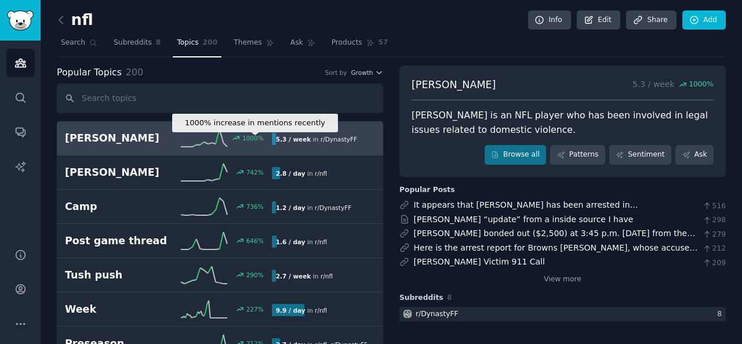
click at [246, 136] on div "1000 %" at bounding box center [252, 138] width 21 height 8
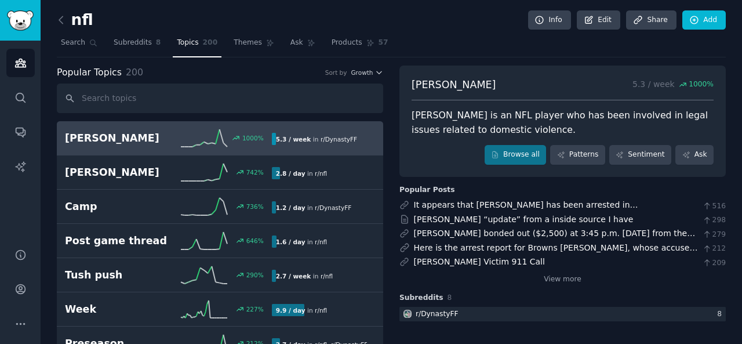
click at [335, 133] on div "5.3 / week in r/ DynastyFF" at bounding box center [316, 139] width 89 height 12
click at [570, 281] on link "View more" at bounding box center [562, 279] width 38 height 10
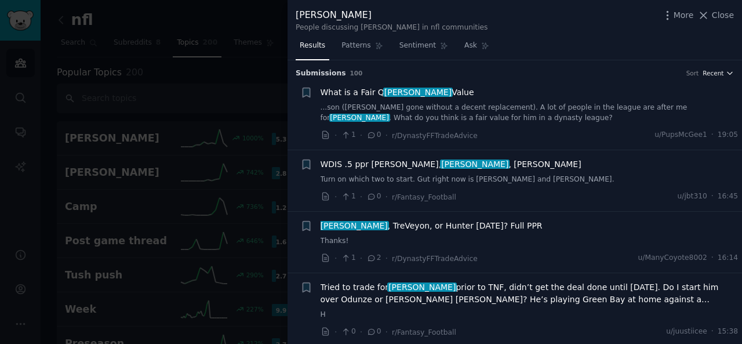
click at [714, 75] on span "Recent" at bounding box center [712, 73] width 21 height 8
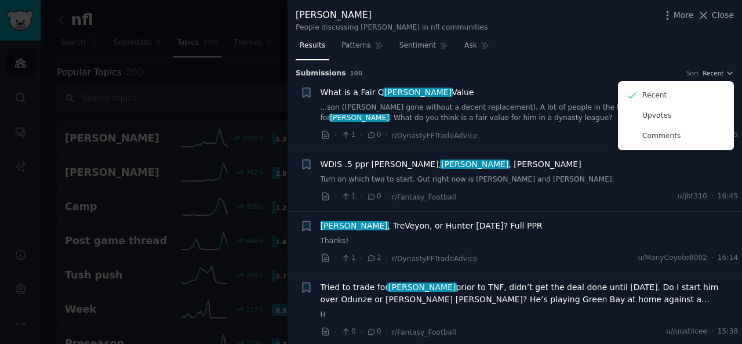
click at [689, 136] on div "Comments" at bounding box center [676, 136] width 108 height 20
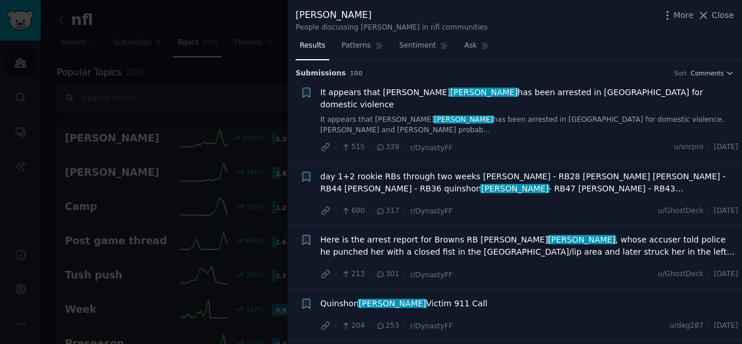
click at [550, 115] on link "It appears that [PERSON_NAME] has been arrested in [GEOGRAPHIC_DATA] for domest…" at bounding box center [529, 125] width 418 height 20
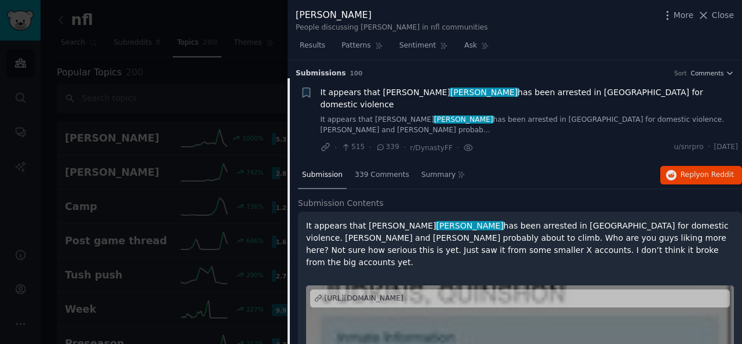
scroll to position [18, 0]
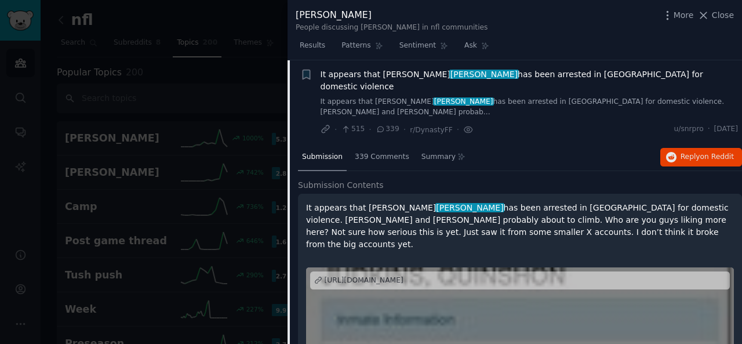
click at [548, 98] on link "It appears that [PERSON_NAME] has been arrested in [GEOGRAPHIC_DATA] for domest…" at bounding box center [529, 107] width 418 height 20
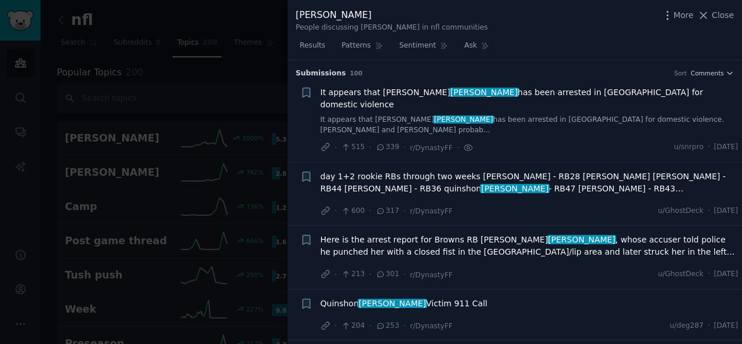
click at [578, 97] on span "It appears that [PERSON_NAME] has been arrested in [GEOGRAPHIC_DATA] for domest…" at bounding box center [529, 98] width 418 height 24
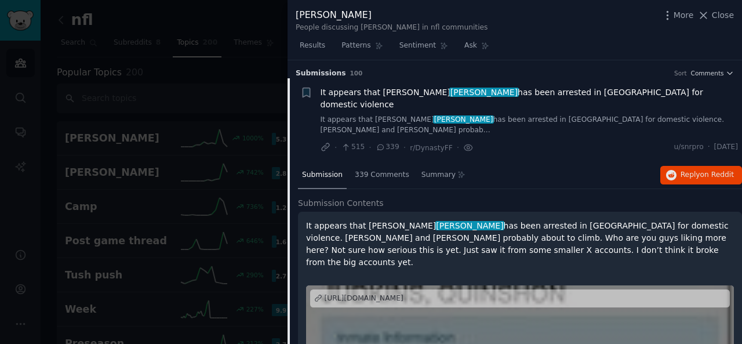
scroll to position [18, 0]
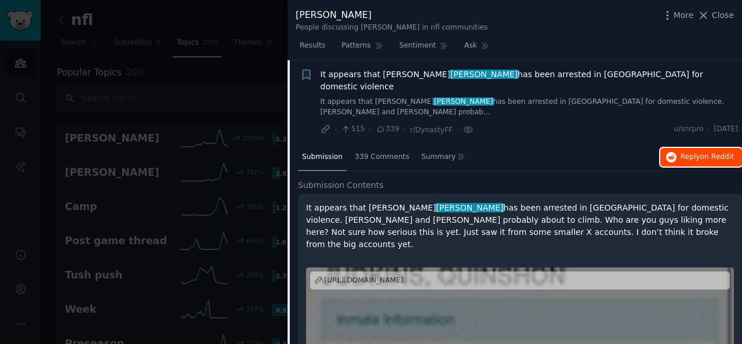
click at [708, 152] on span "on Reddit" at bounding box center [717, 156] width 34 height 8
click at [264, 77] on div at bounding box center [371, 172] width 742 height 344
click at [181, 141] on div at bounding box center [371, 172] width 742 height 344
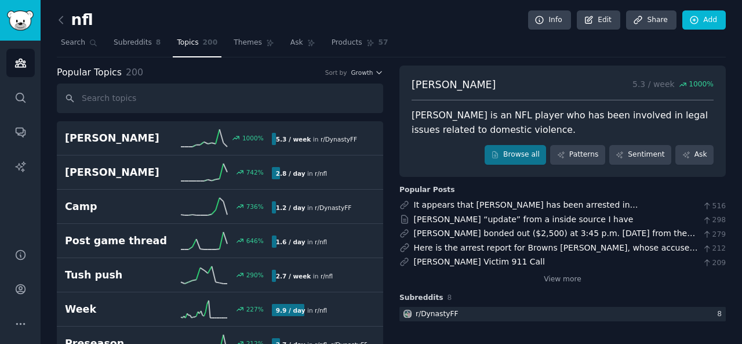
click at [219, 135] on div at bounding box center [371, 172] width 742 height 344
click at [273, 139] on div at bounding box center [371, 172] width 742 height 344
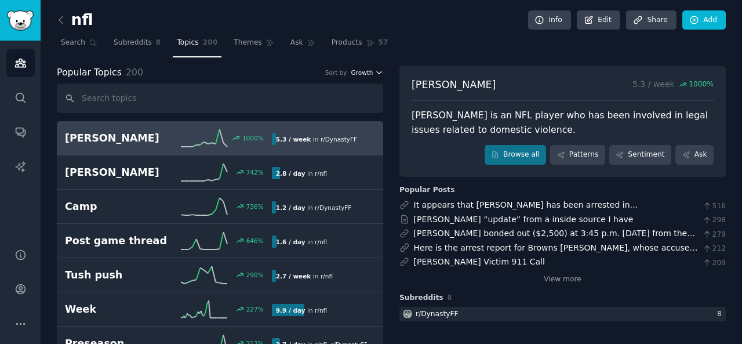
click at [368, 71] on span "Growth" at bounding box center [362, 72] width 22 height 8
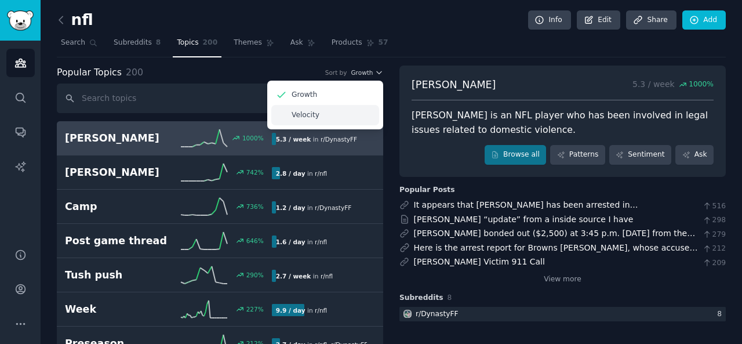
click at [347, 110] on div "Velocity" at bounding box center [325, 115] width 108 height 20
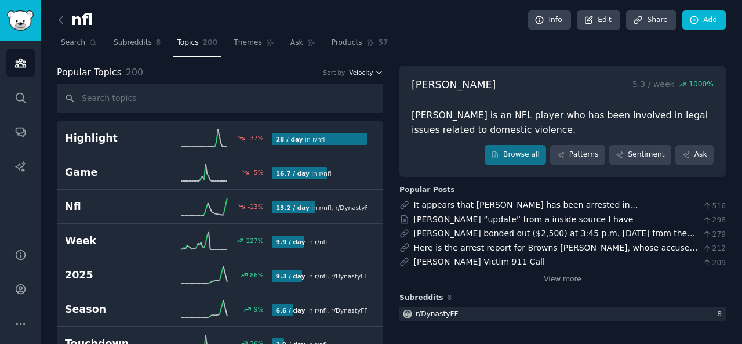
click at [359, 68] on span "Velocity" at bounding box center [361, 72] width 24 height 8
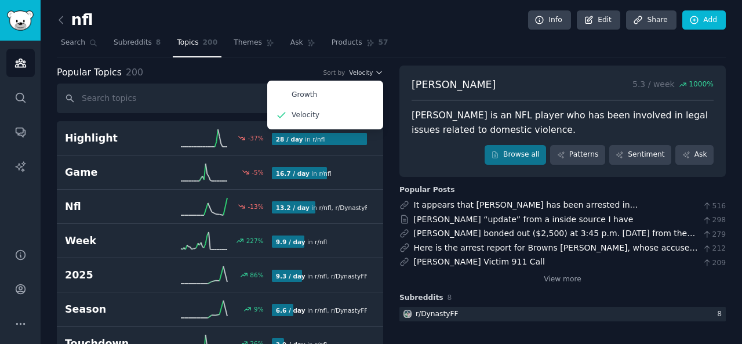
click at [345, 69] on div "Sort by" at bounding box center [334, 72] width 22 height 8
